Goal: Task Accomplishment & Management: Manage account settings

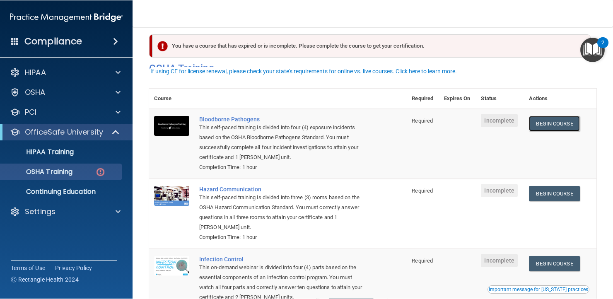
scroll to position [23, 0]
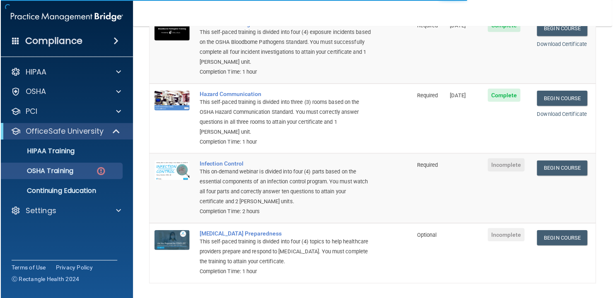
scroll to position [130, 0]
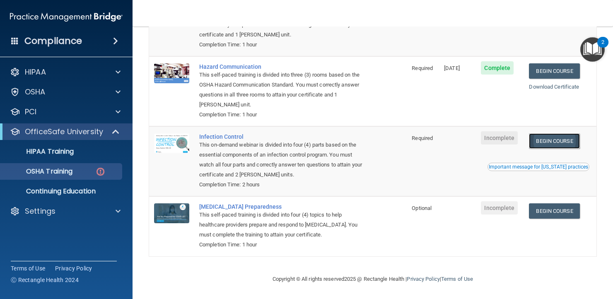
click at [549, 142] on link "Begin Course" at bounding box center [554, 140] width 51 height 15
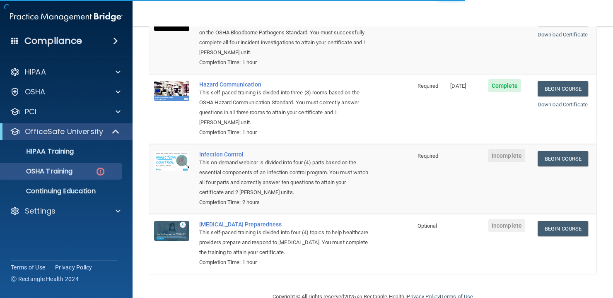
scroll to position [114, 0]
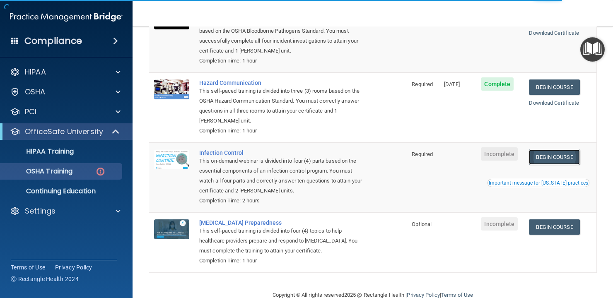
click at [556, 159] on link "Begin Course" at bounding box center [554, 157] width 51 height 15
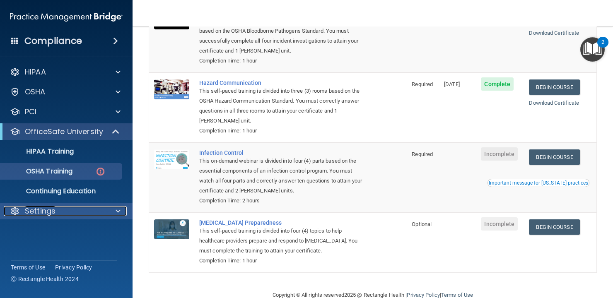
click at [36, 215] on p "Settings" at bounding box center [40, 211] width 31 height 10
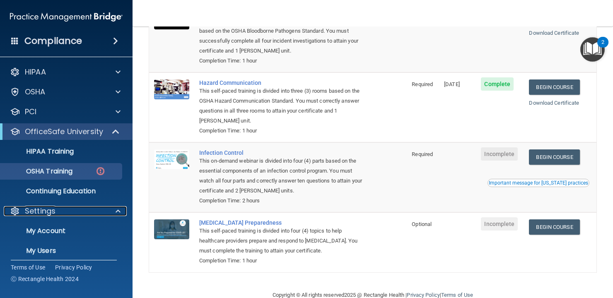
scroll to position [19, 0]
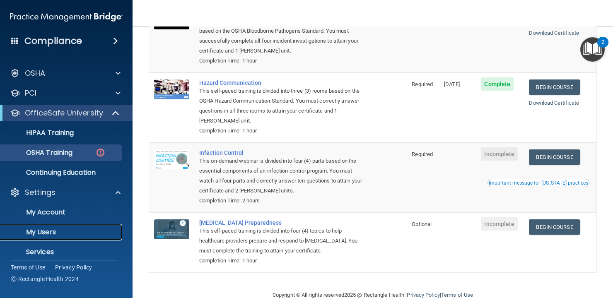
click at [42, 234] on p "My Users" at bounding box center [61, 232] width 113 height 8
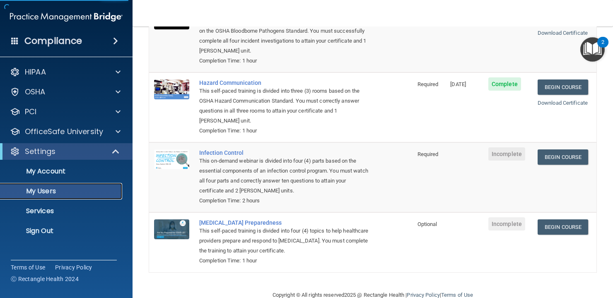
select select "20"
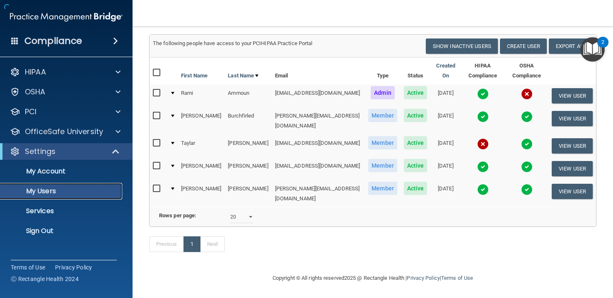
scroll to position [63, 0]
click at [569, 138] on button "View User" at bounding box center [572, 145] width 41 height 15
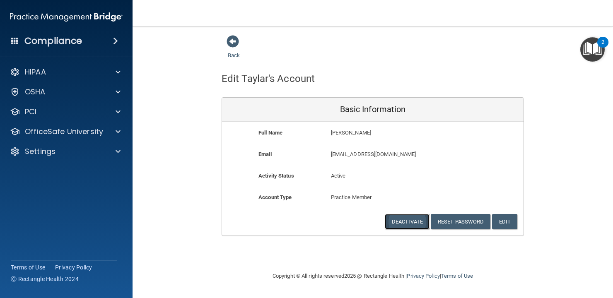
click at [416, 222] on button "Deactivate" at bounding box center [407, 221] width 45 height 15
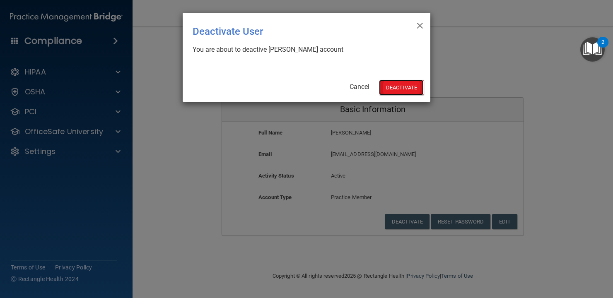
click at [393, 85] on button "Deactivate" at bounding box center [401, 87] width 45 height 15
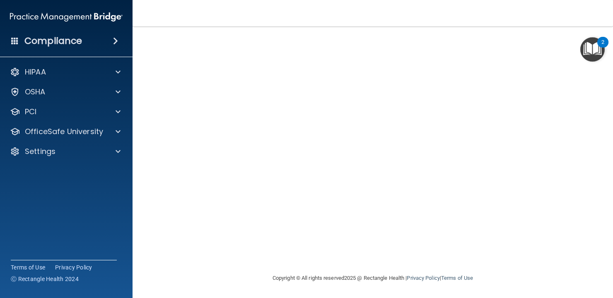
scroll to position [55, 0]
